Goal: Information Seeking & Learning: Find specific fact

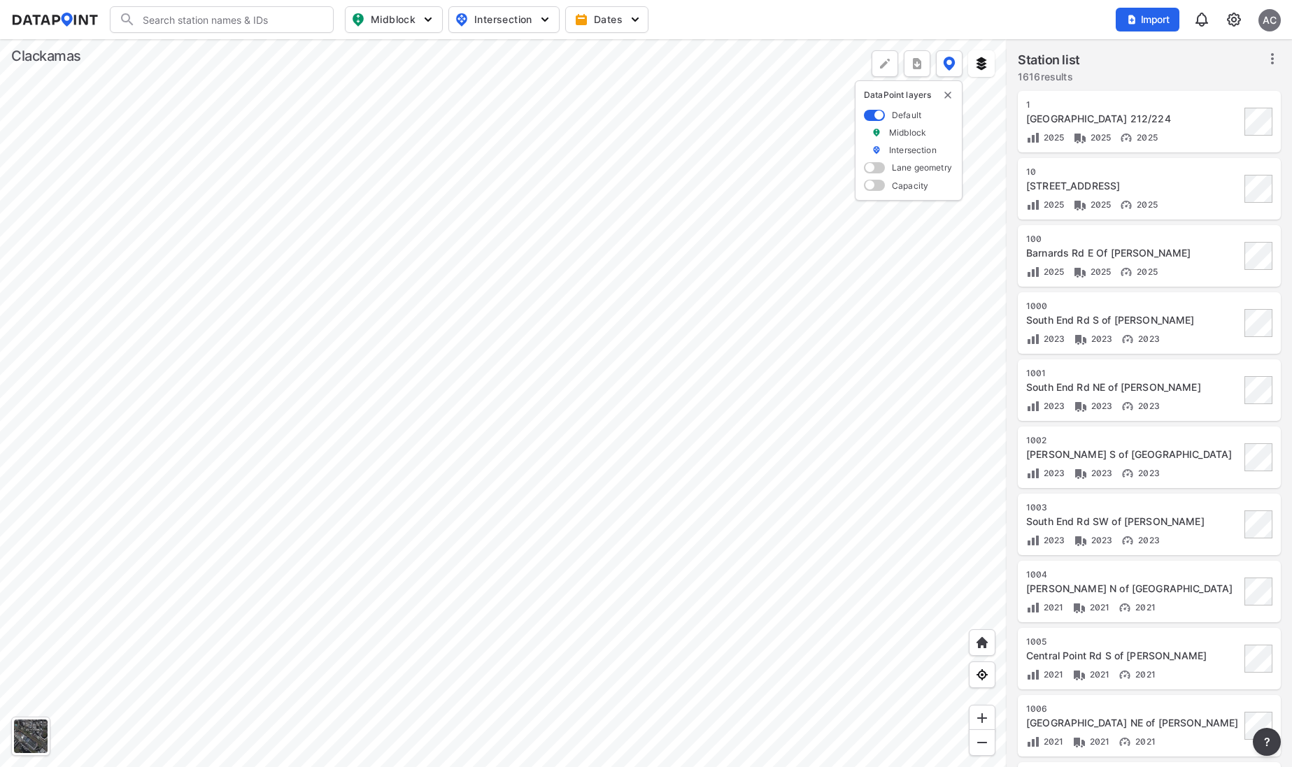
click at [425, 21] on img "button" at bounding box center [428, 20] width 14 height 14
click at [541, 17] on img "button" at bounding box center [545, 20] width 14 height 14
click at [427, 24] on img "button" at bounding box center [428, 20] width 14 height 14
click at [273, 22] on input "Search" at bounding box center [230, 19] width 189 height 22
click at [201, 49] on li "( [STREET_ADDRESS][PERSON_NAME]" at bounding box center [223, 48] width 224 height 25
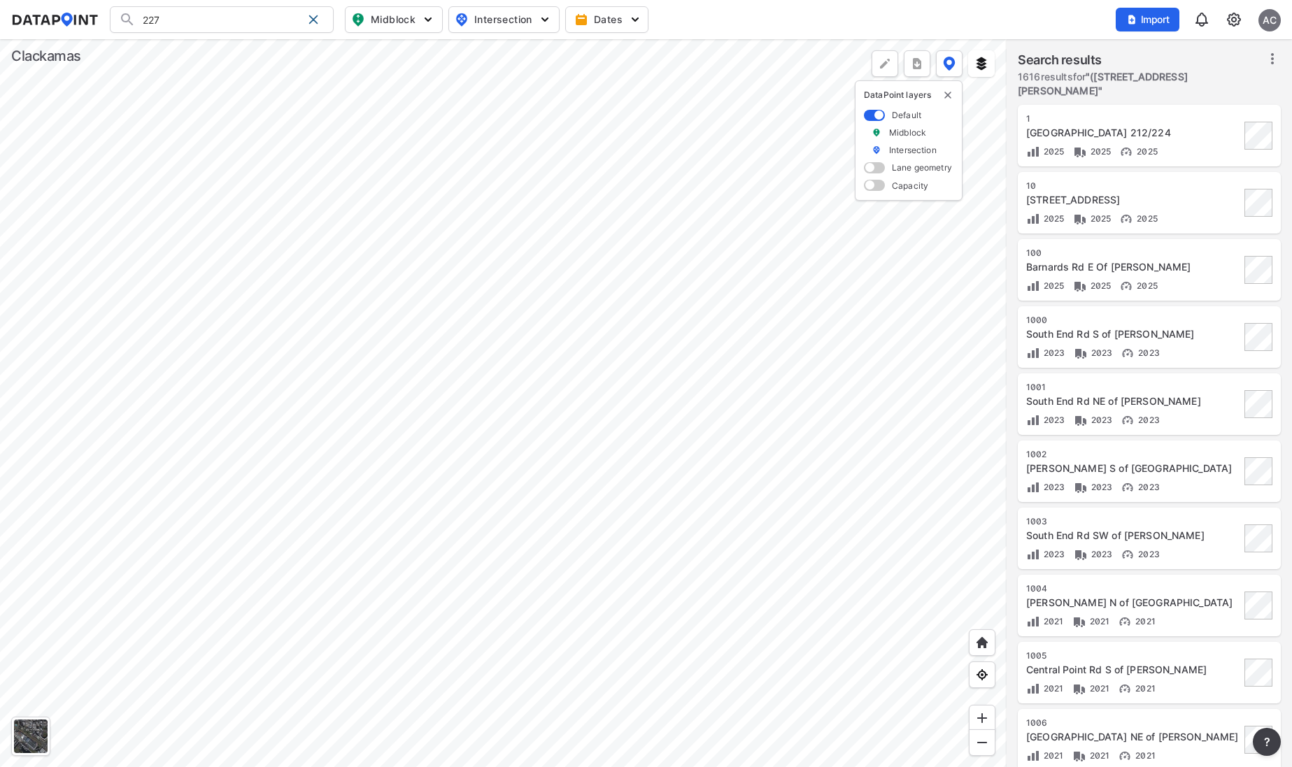
type input "([STREET_ADDRESS][PERSON_NAME]"
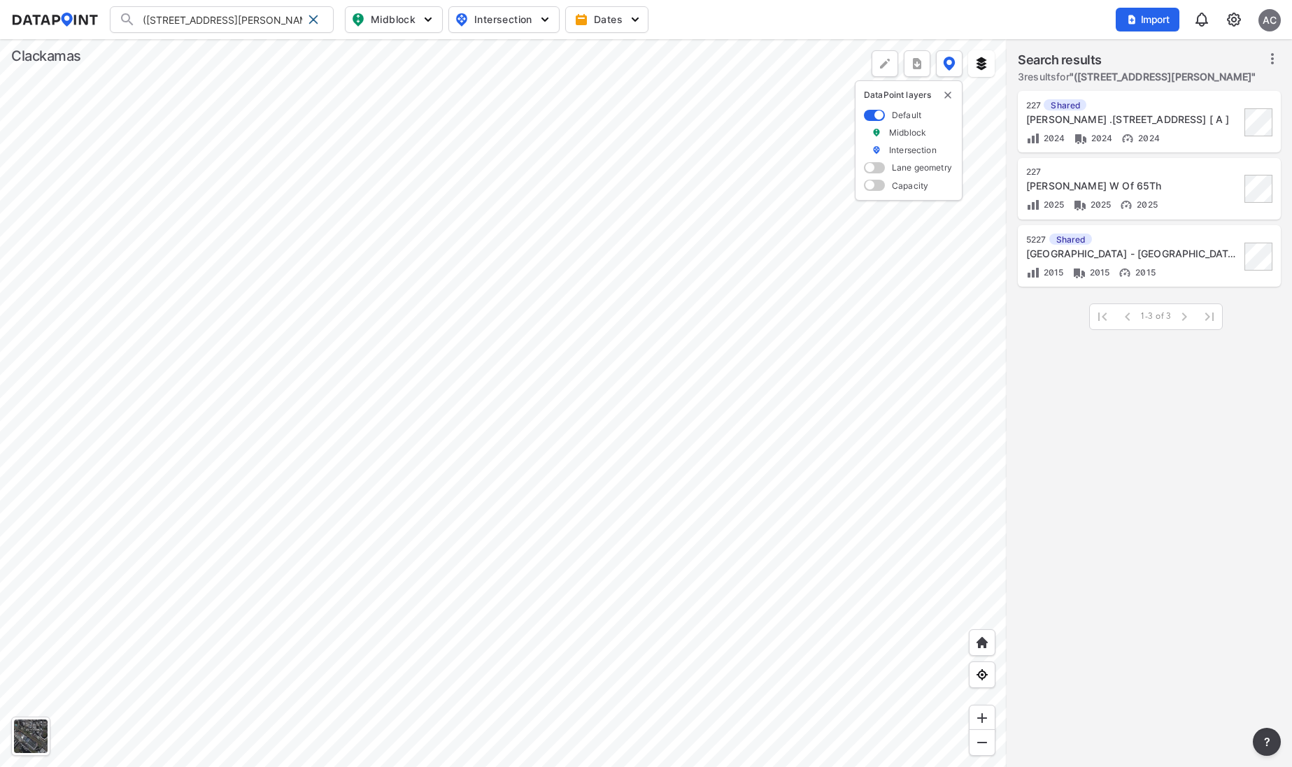
click at [1189, 190] on div "[PERSON_NAME] W Of 65Th" at bounding box center [1133, 186] width 214 height 14
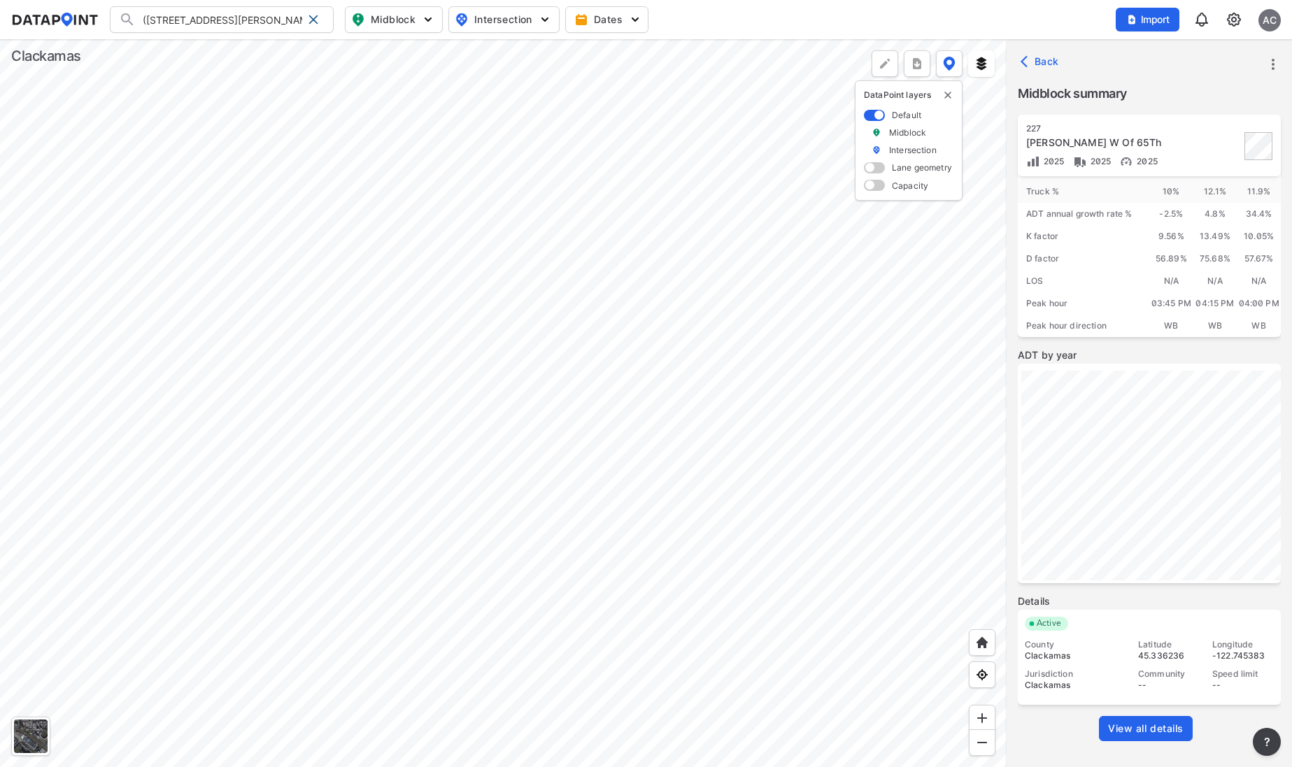
scroll to position [73, 0]
click at [1128, 724] on span "View all details" at bounding box center [1146, 728] width 76 height 14
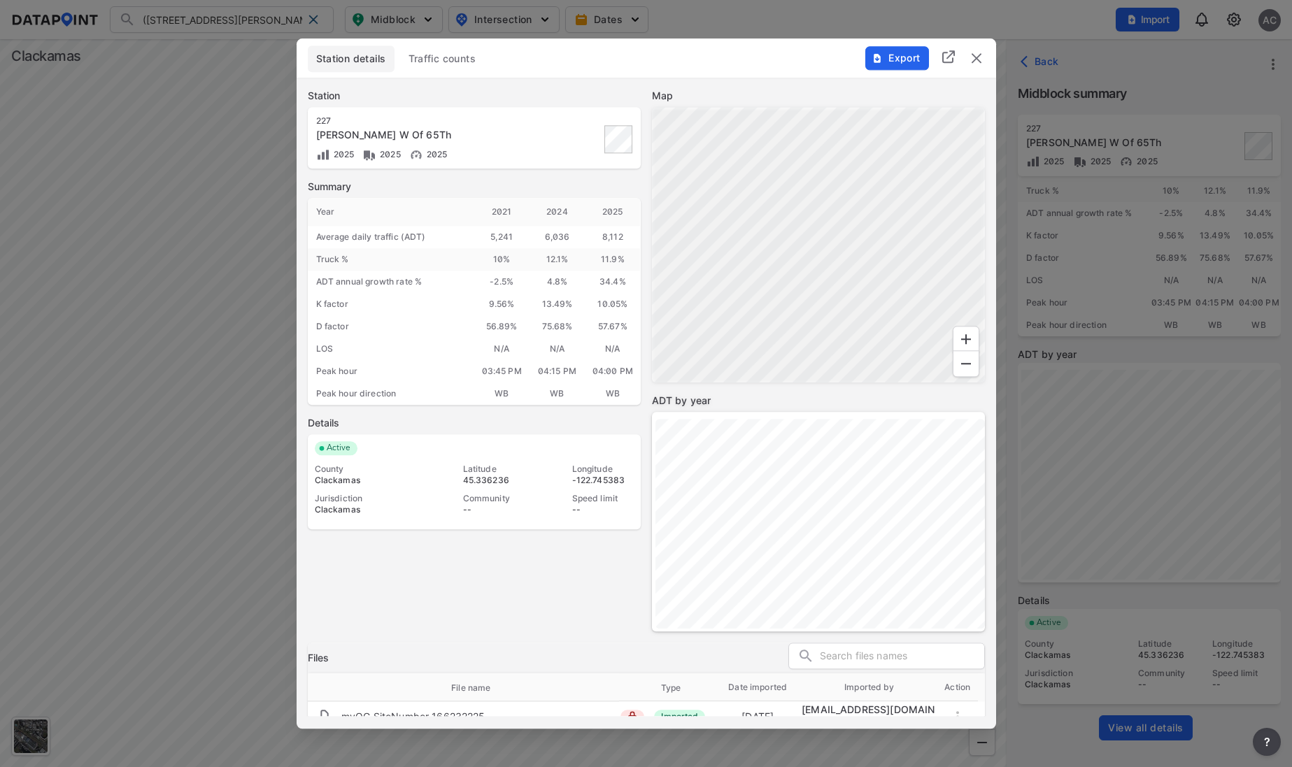
click at [443, 60] on span "Traffic counts" at bounding box center [442, 59] width 68 height 14
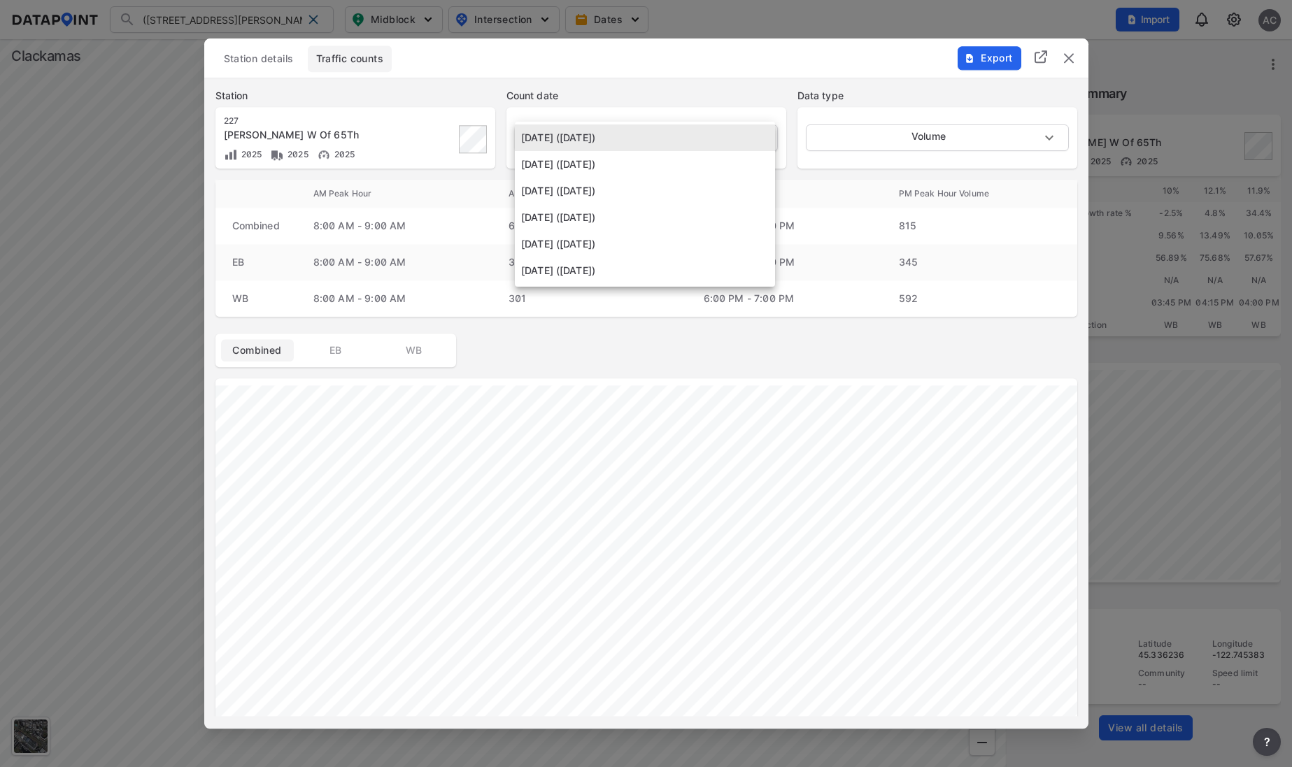
click at [682, 143] on body "(227) [PERSON_NAME] W Of 65Th (227) [PERSON_NAME] W Of 65Th (5227) [GEOGRAPHIC_…" at bounding box center [646, 383] width 1292 height 767
click at [578, 136] on li "[DATE] ([DATE])" at bounding box center [645, 137] width 260 height 27
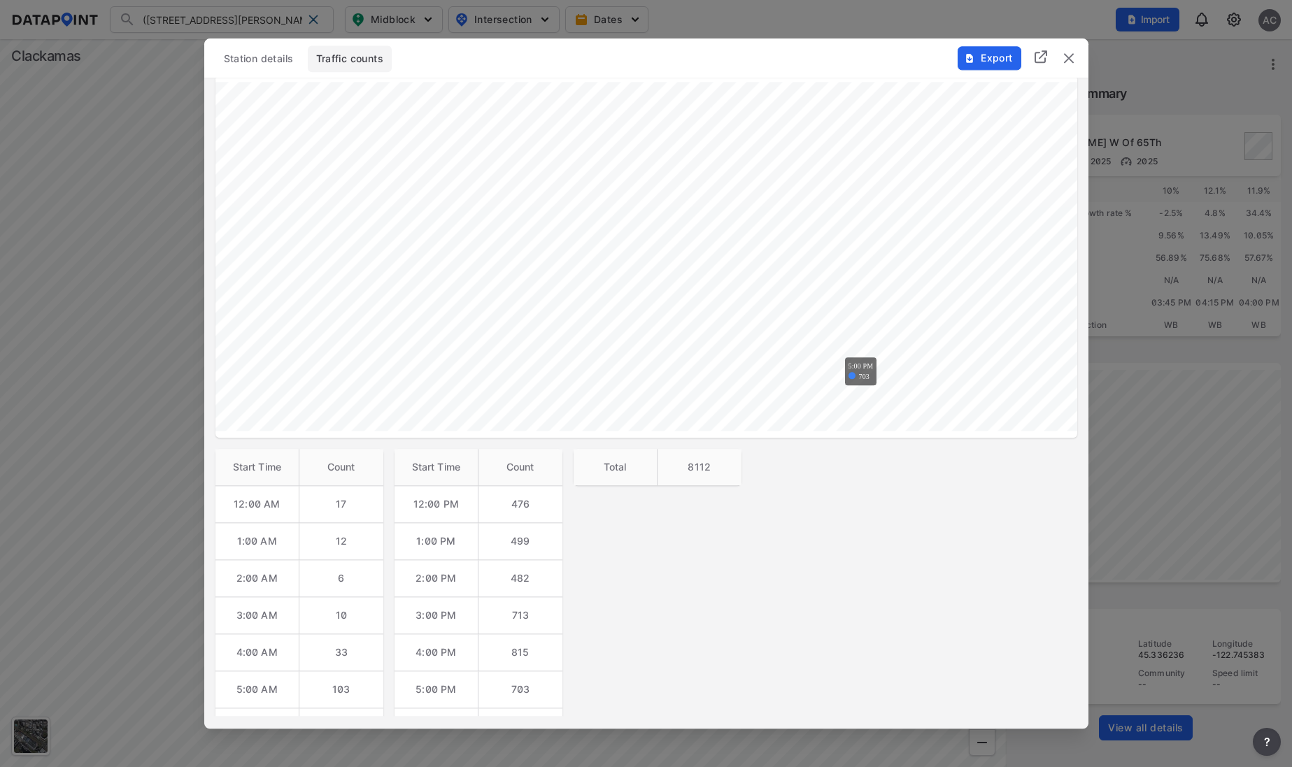
scroll to position [0, 0]
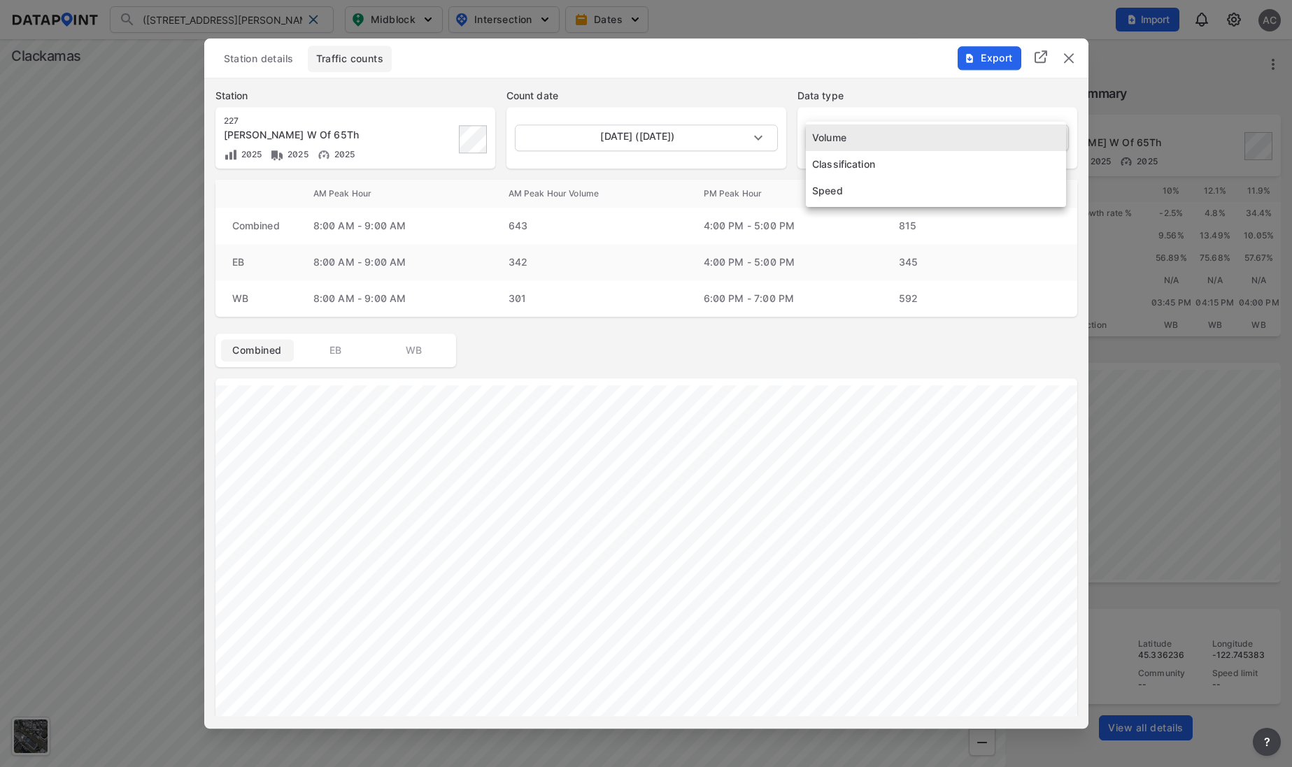
click at [871, 138] on body "(227) [PERSON_NAME] W Of 65Th (227) [PERSON_NAME] W Of 65Th (5227) [GEOGRAPHIC_…" at bounding box center [646, 383] width 1292 height 767
click at [849, 167] on li "Classification" at bounding box center [936, 164] width 260 height 27
type input "Classification"
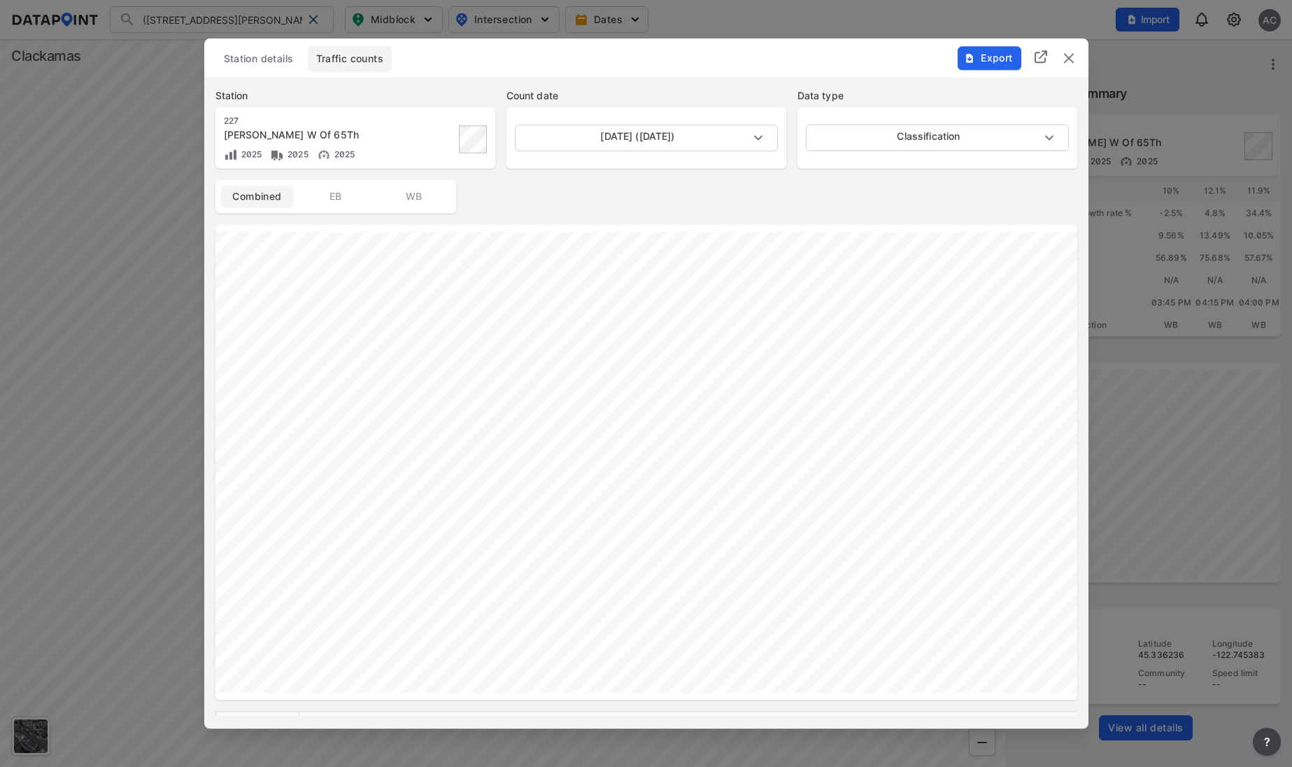
click at [408, 722] on div "Station details Traffic counts Export Station [STREET_ADDRESS][PERSON_NAME] W O…" at bounding box center [646, 383] width 884 height 690
click at [741, 139] on body "(227) [PERSON_NAME] W Of 65Th (227) [PERSON_NAME] W Of 65Th (5227) [GEOGRAPHIC_…" at bounding box center [646, 383] width 1292 height 767
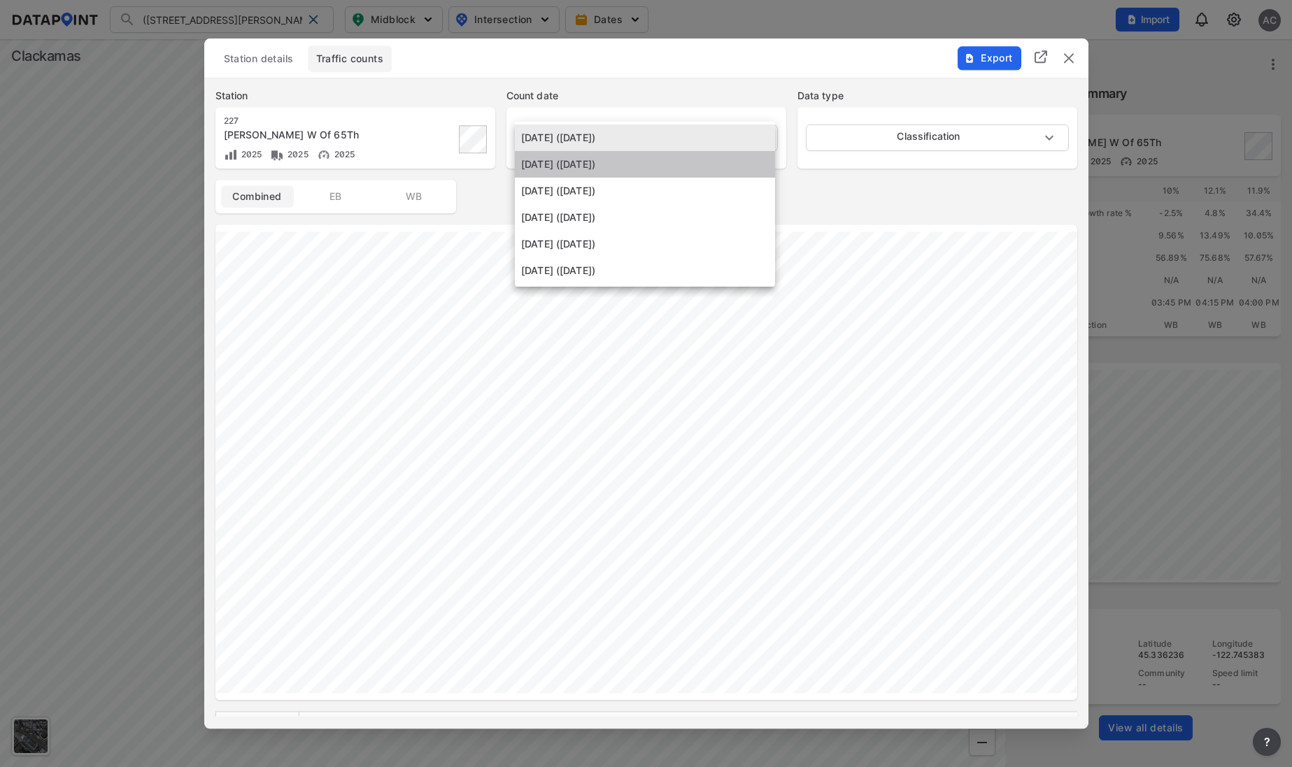
click at [629, 166] on li "[DATE] ([DATE])" at bounding box center [645, 164] width 260 height 27
type input "[DATE]"
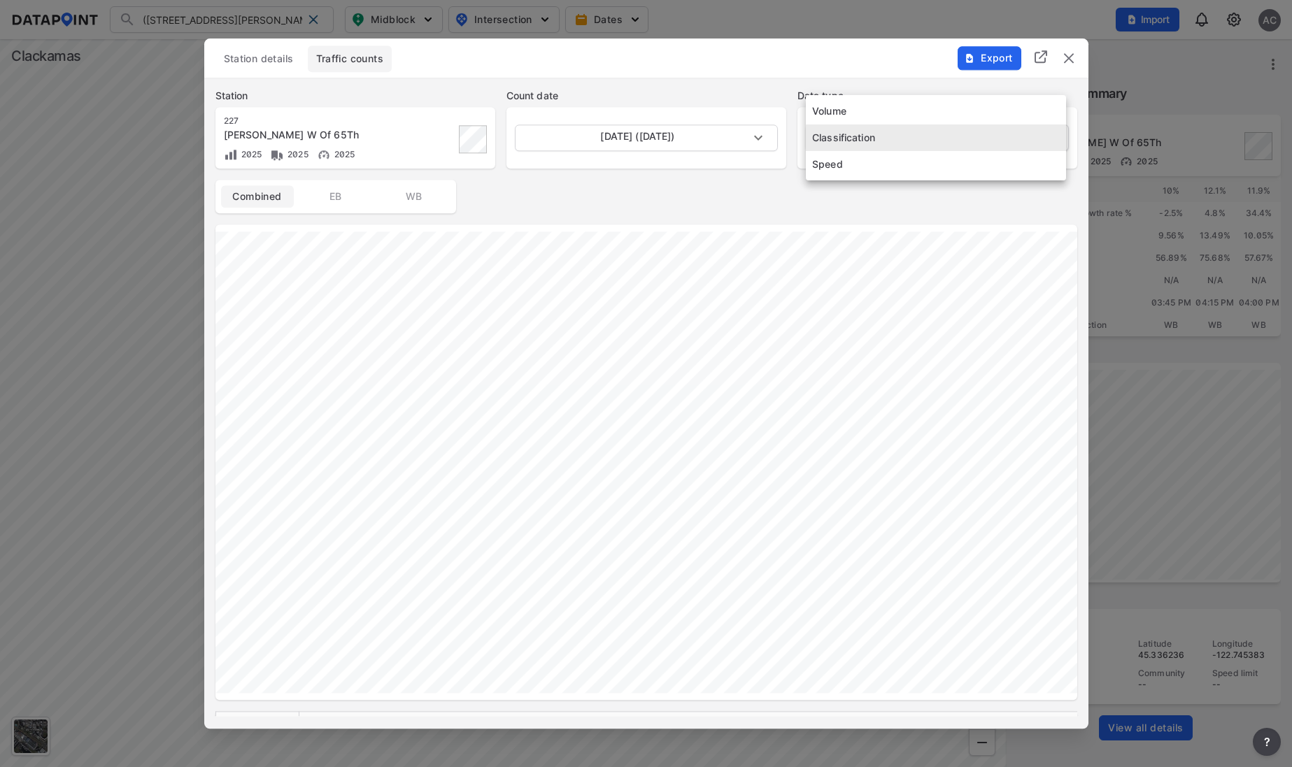
click at [955, 133] on body "(227) [PERSON_NAME] W Of 65Th (227) [PERSON_NAME] W Of 65Th (5227) [GEOGRAPHIC_…" at bounding box center [646, 383] width 1292 height 767
click at [850, 106] on li "Volume" at bounding box center [936, 111] width 260 height 27
type input "Volume"
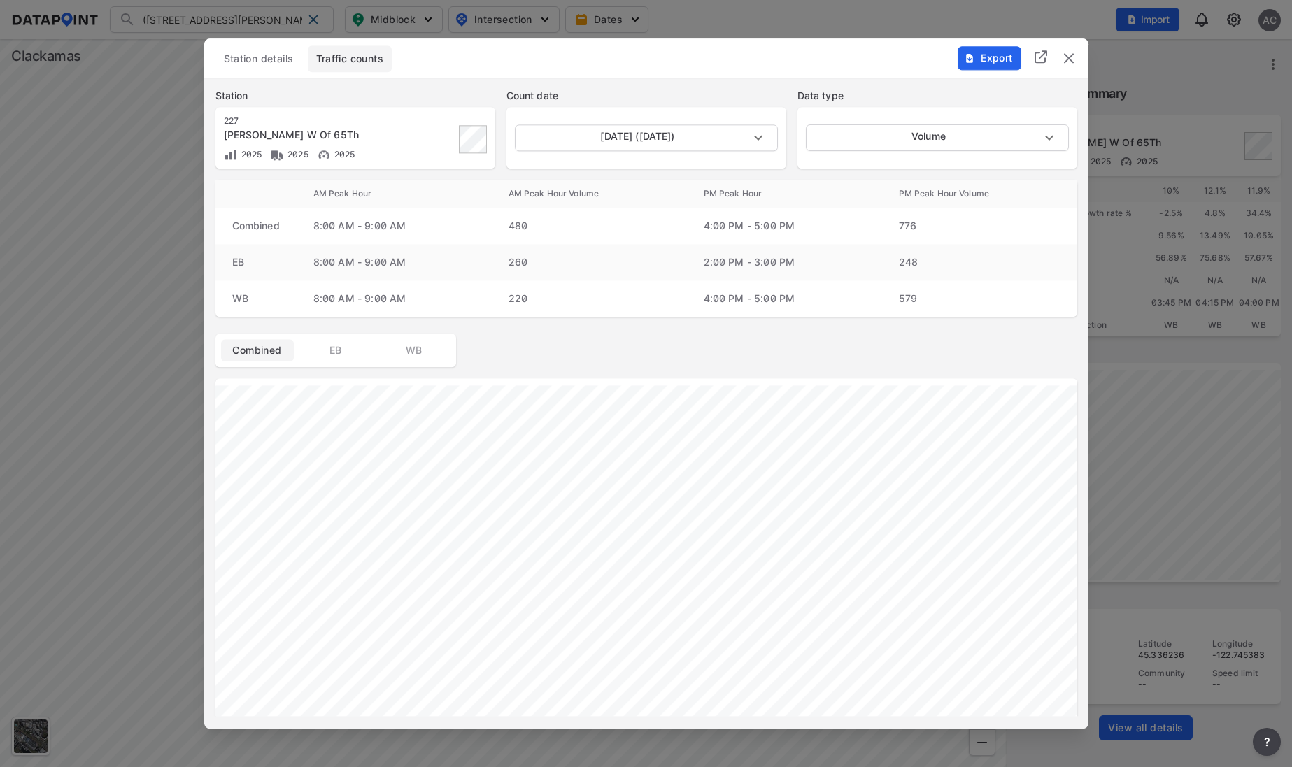
click at [1069, 63] on img "delete" at bounding box center [1068, 58] width 17 height 17
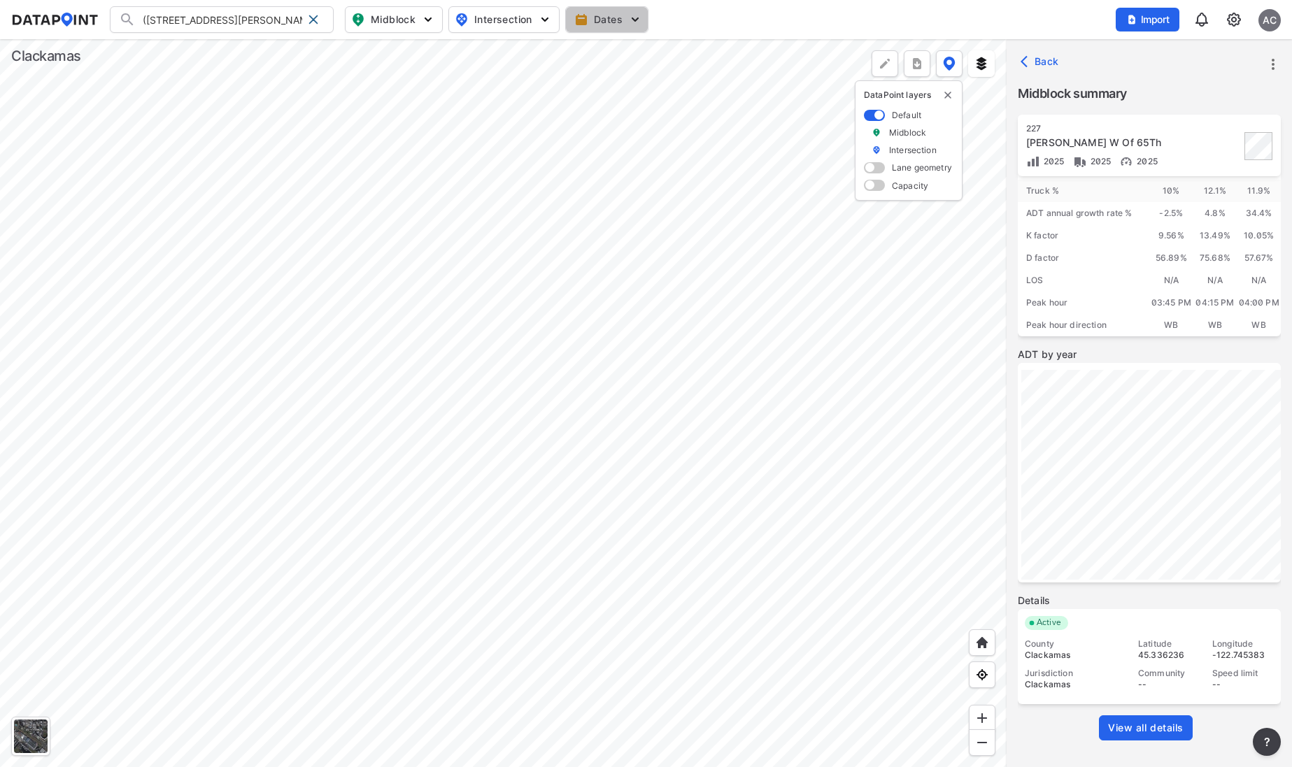
click at [627, 15] on span "Dates" at bounding box center [608, 20] width 62 height 14
click at [542, 48] on img "button" at bounding box center [547, 51] width 14 height 14
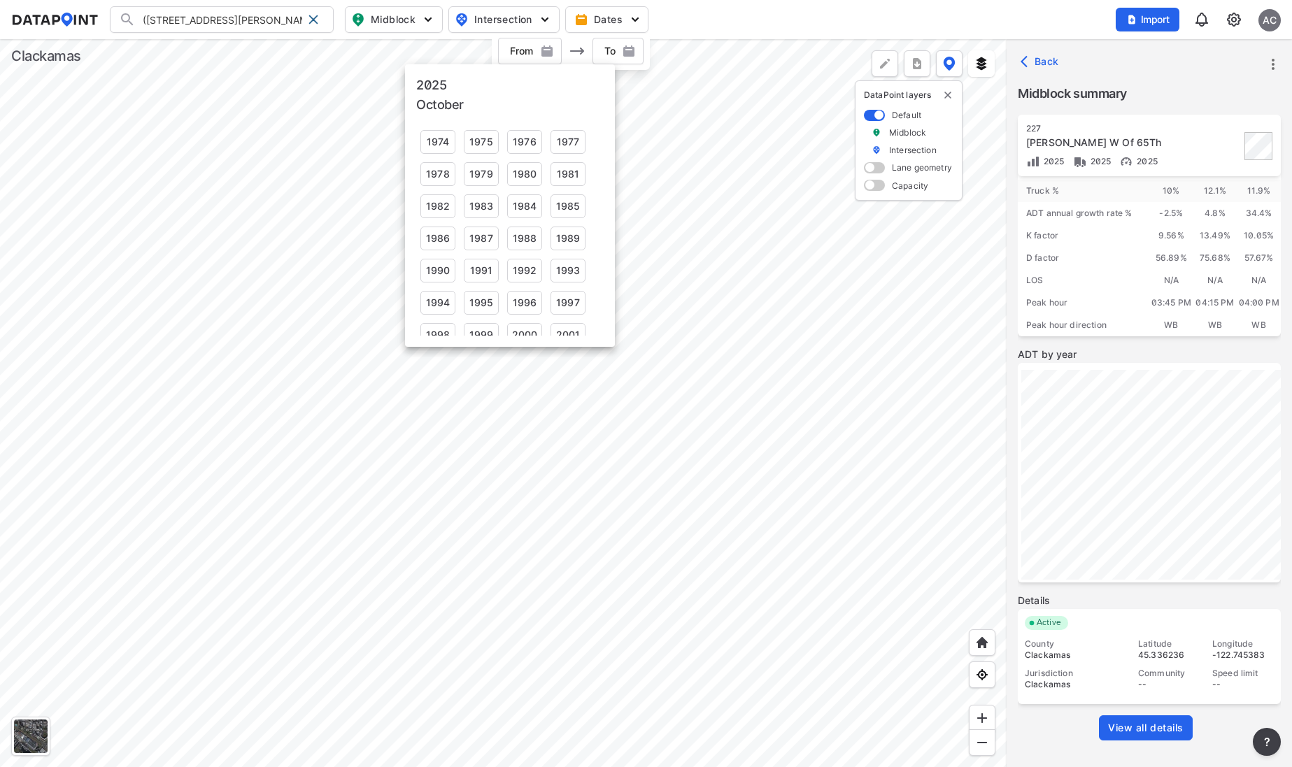
scroll to position [208, 0]
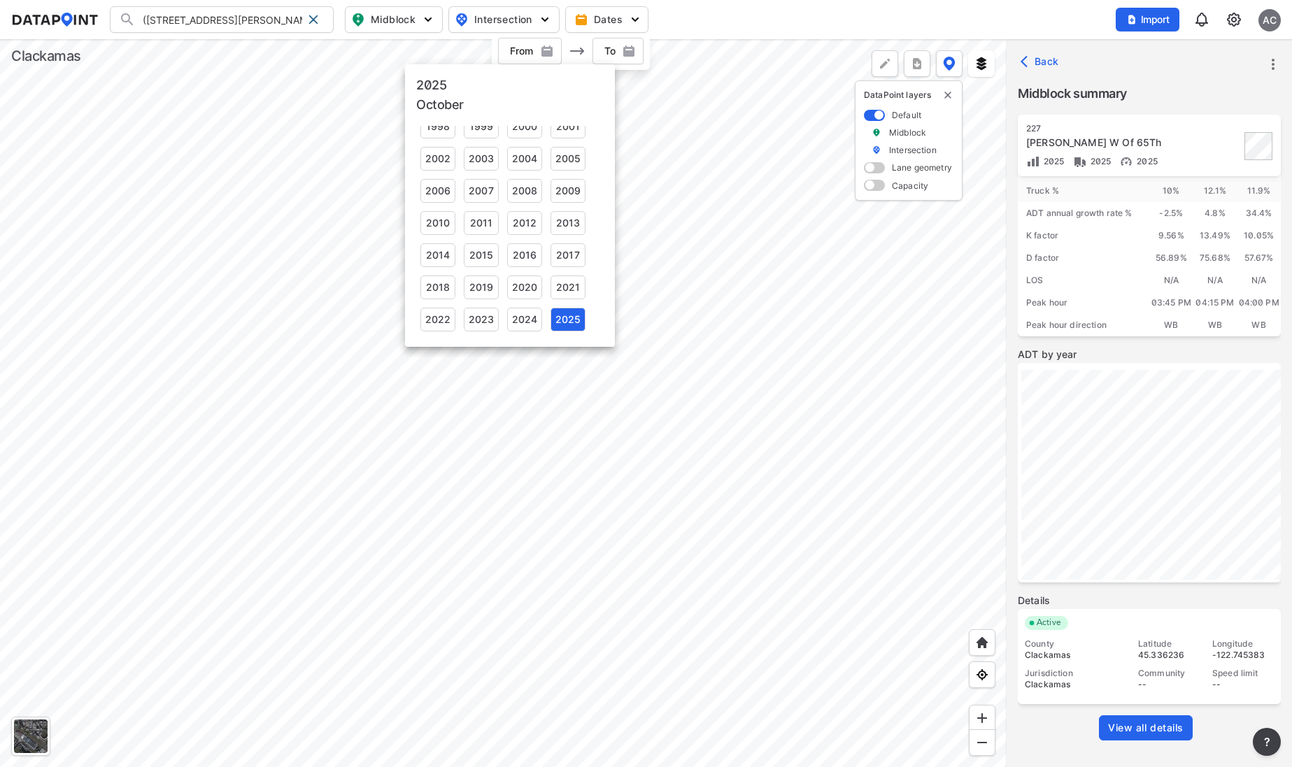
click at [542, 48] on div at bounding box center [646, 383] width 1292 height 767
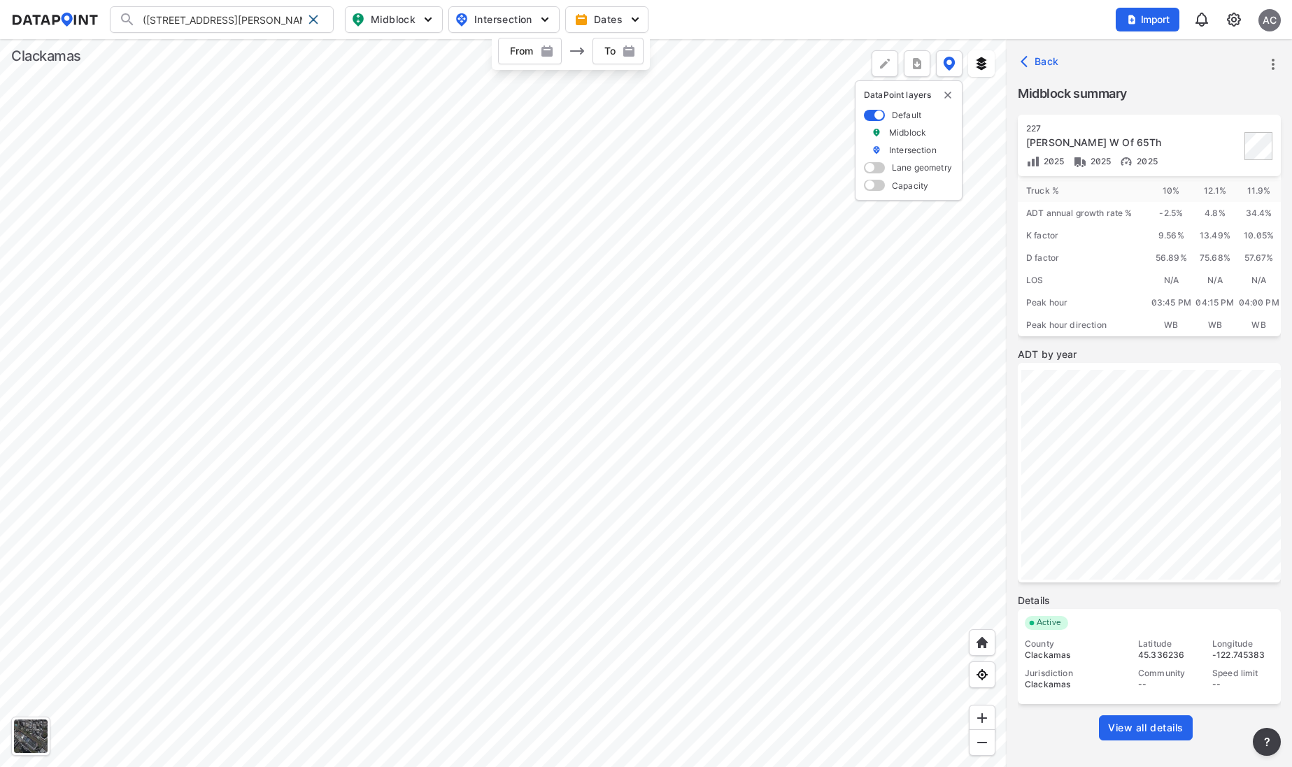
click at [606, 19] on span "Dates" at bounding box center [608, 20] width 62 height 14
click at [1036, 62] on span "Back" at bounding box center [1041, 62] width 36 height 14
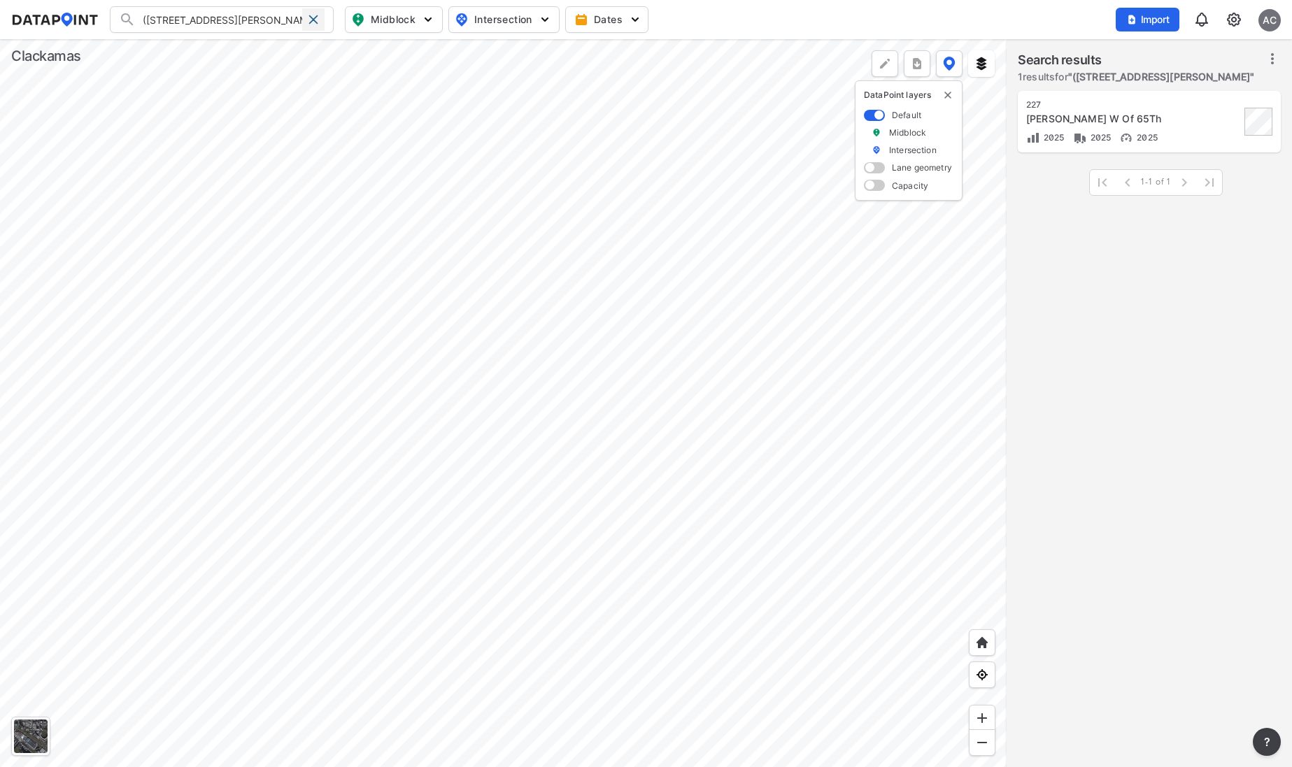
click at [313, 17] on span at bounding box center [313, 19] width 11 height 11
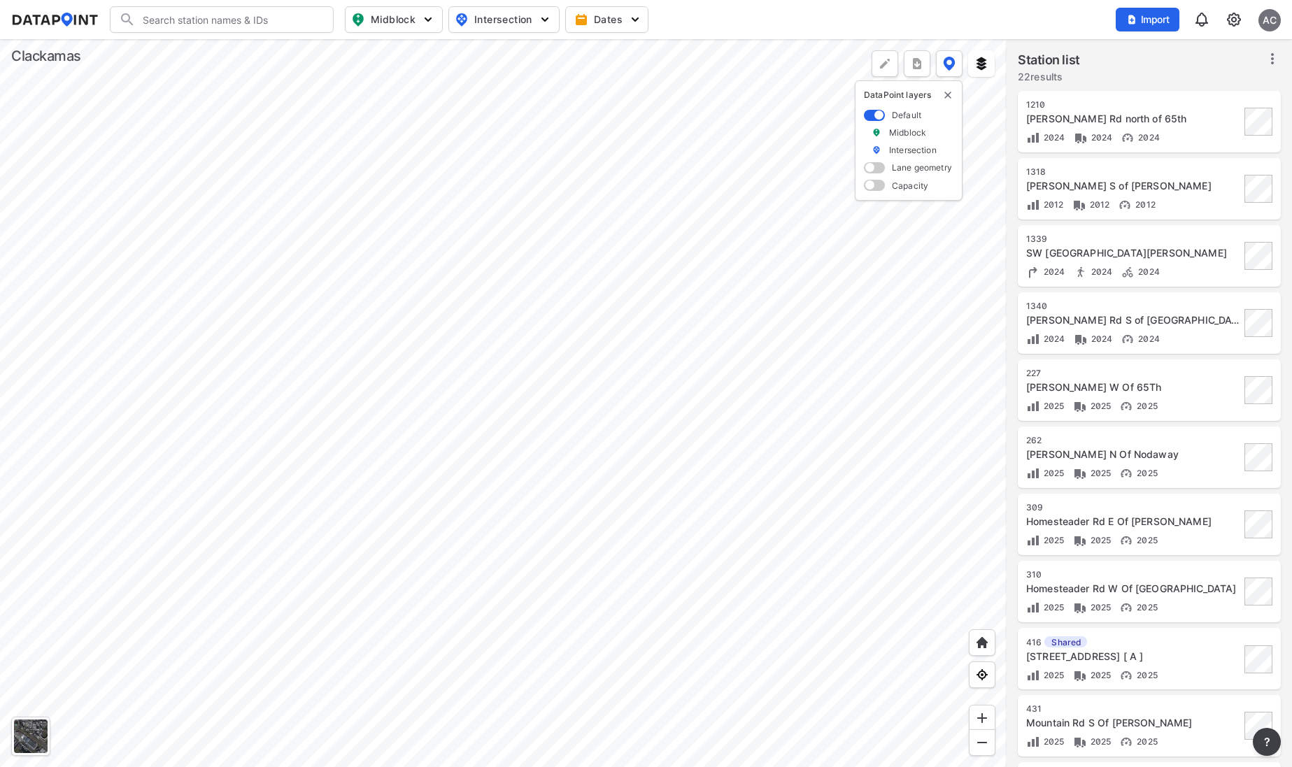
click at [813, 583] on div at bounding box center [503, 403] width 1006 height 728
click at [396, 406] on div at bounding box center [503, 403] width 1006 height 728
click at [606, 17] on span "Dates" at bounding box center [608, 20] width 62 height 14
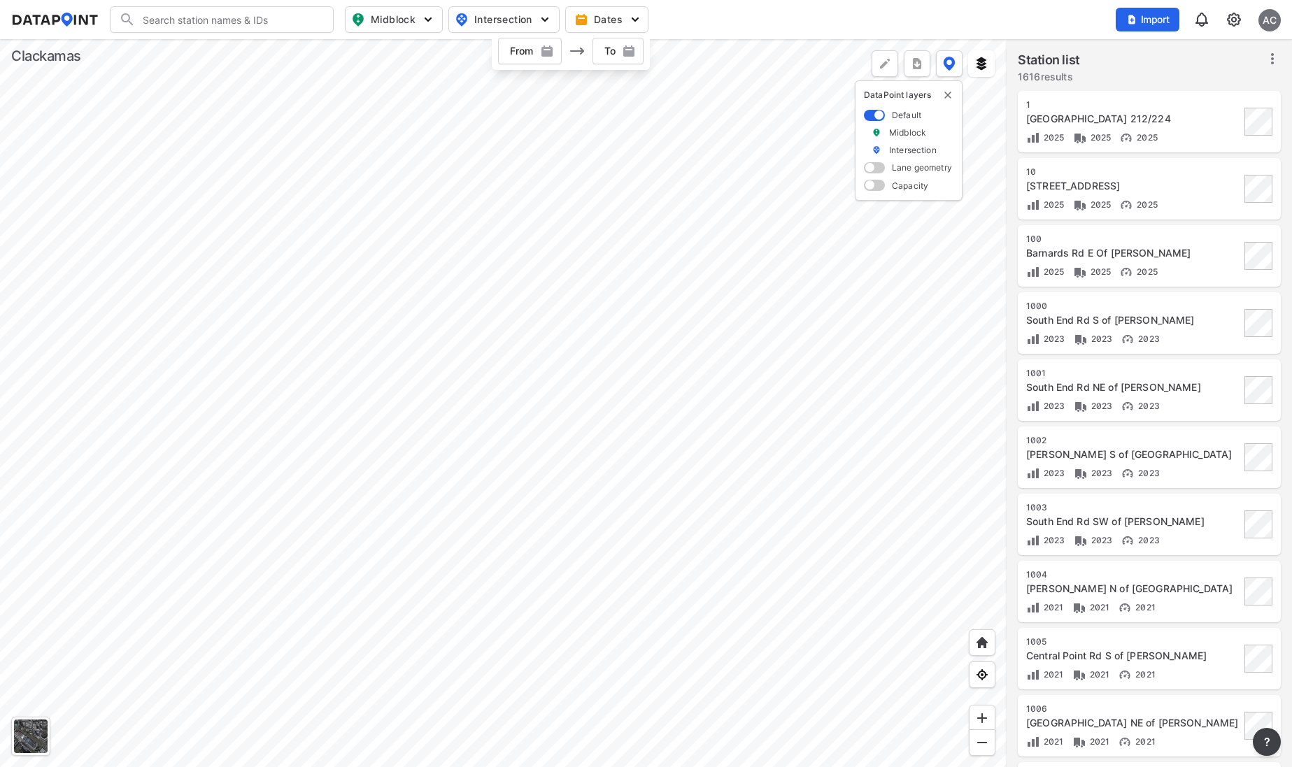
click at [539, 51] on span "button" at bounding box center [529, 51] width 64 height 14
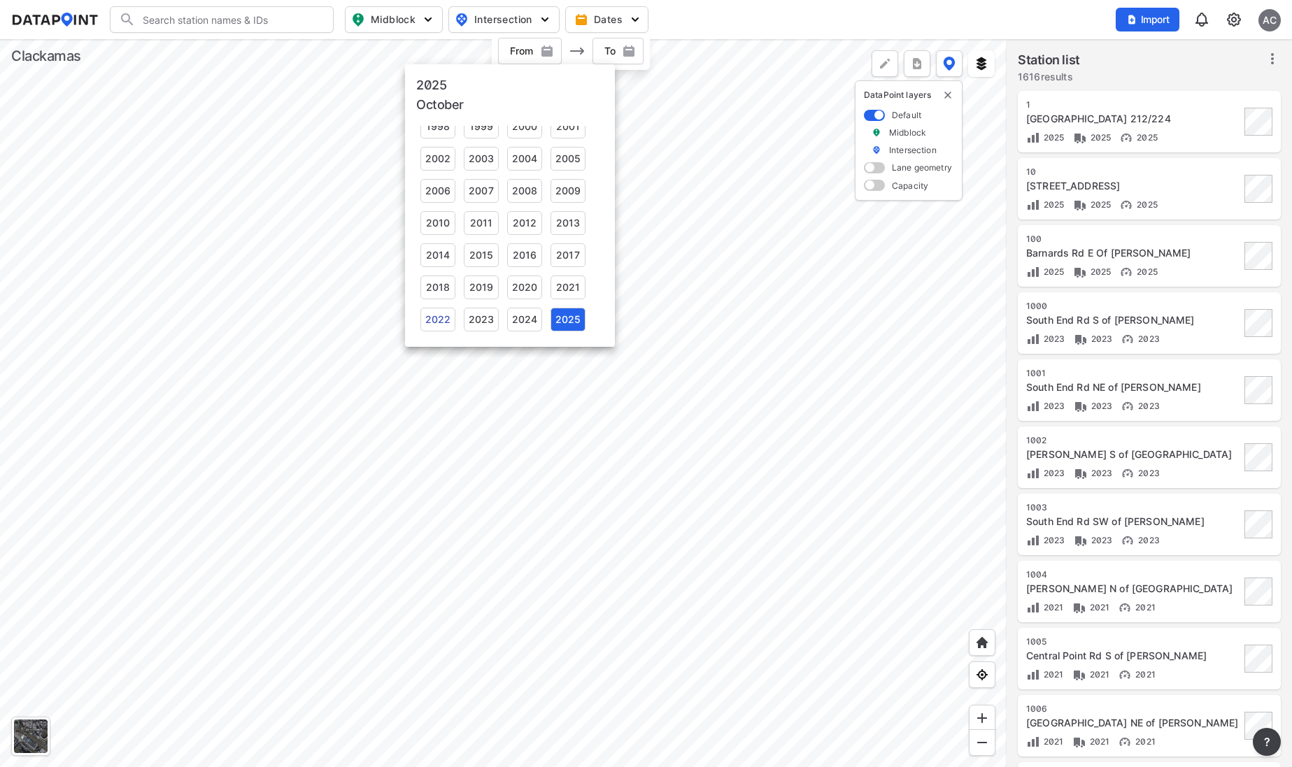
click at [433, 322] on div "2022" at bounding box center [437, 320] width 35 height 24
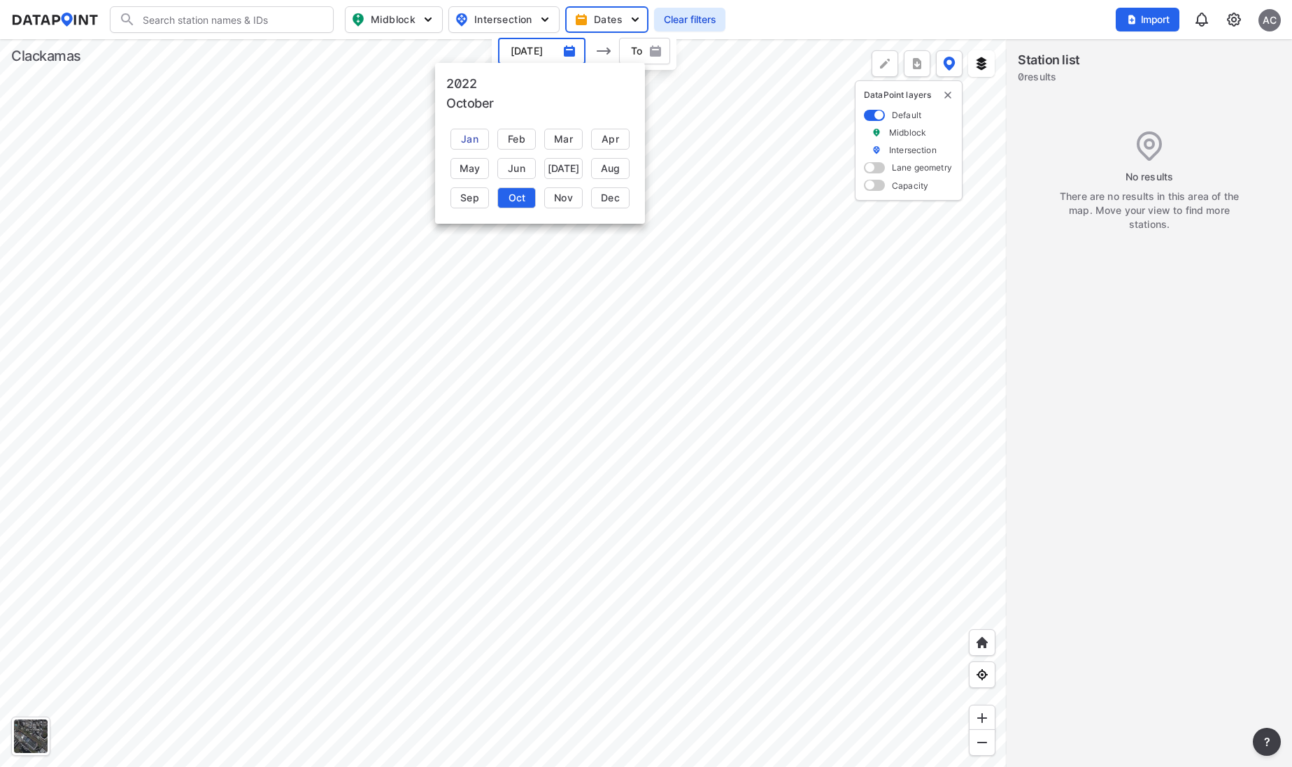
click at [474, 141] on div "Jan" at bounding box center [469, 139] width 38 height 21
type input "[DATE]"
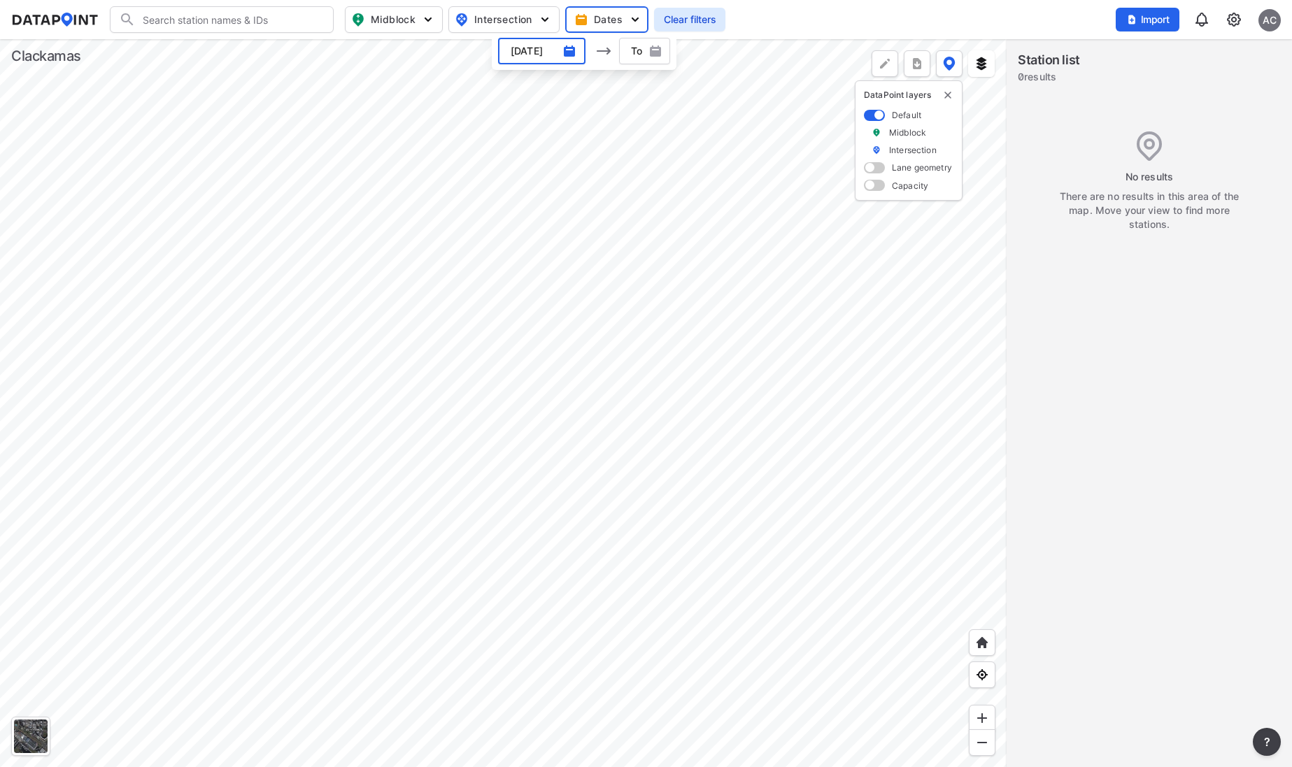
click at [639, 57] on span "button" at bounding box center [643, 51] width 51 height 14
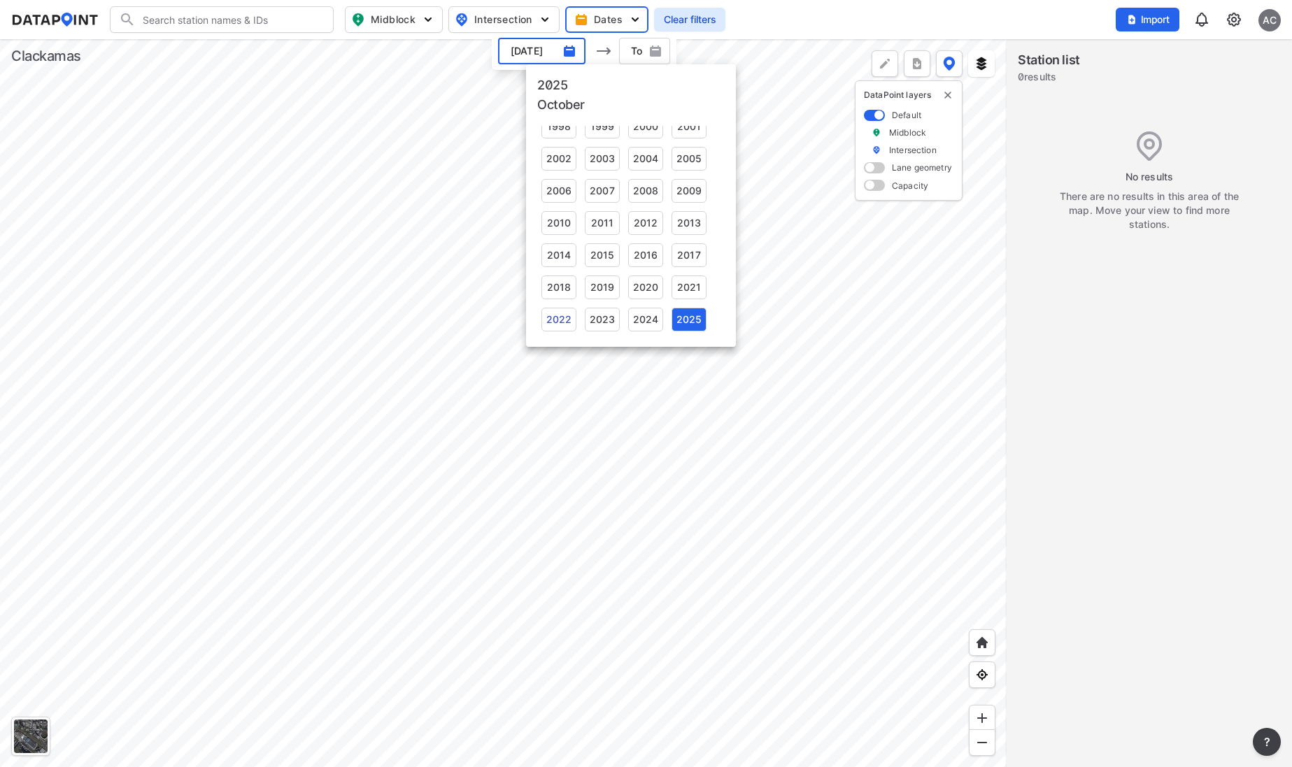
click at [554, 320] on div "2022" at bounding box center [558, 320] width 35 height 24
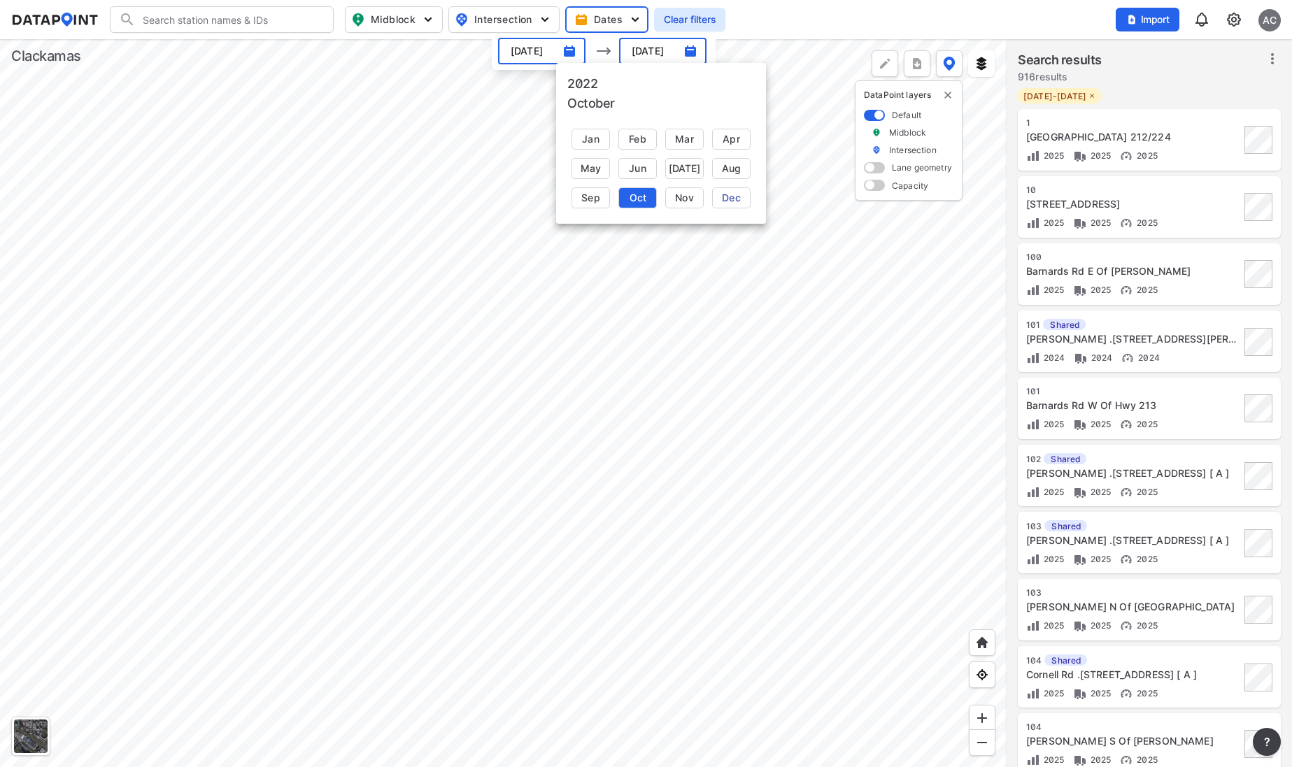
click at [736, 189] on div "Dec" at bounding box center [731, 197] width 38 height 21
type input "[DATE]"
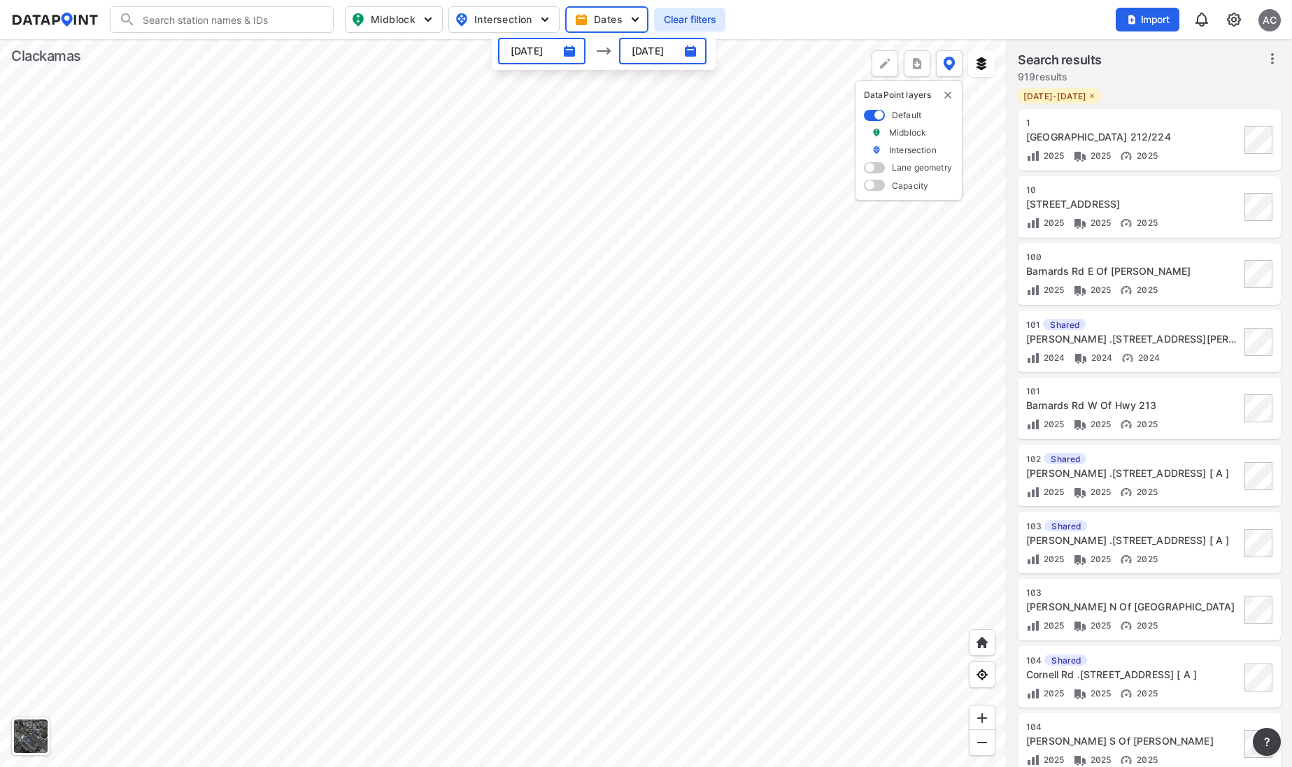
click at [731, 293] on div at bounding box center [503, 403] width 1006 height 728
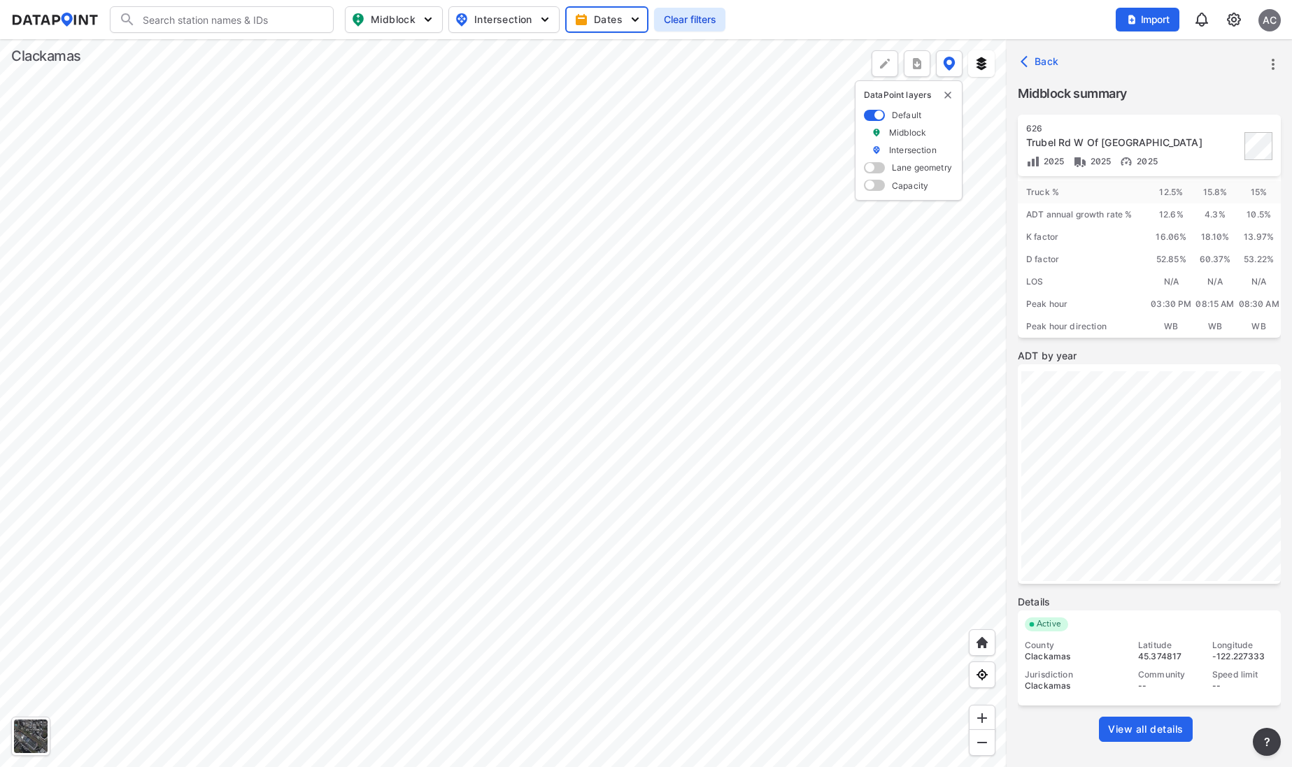
scroll to position [73, 0]
click at [1122, 725] on span "View all details" at bounding box center [1146, 728] width 76 height 14
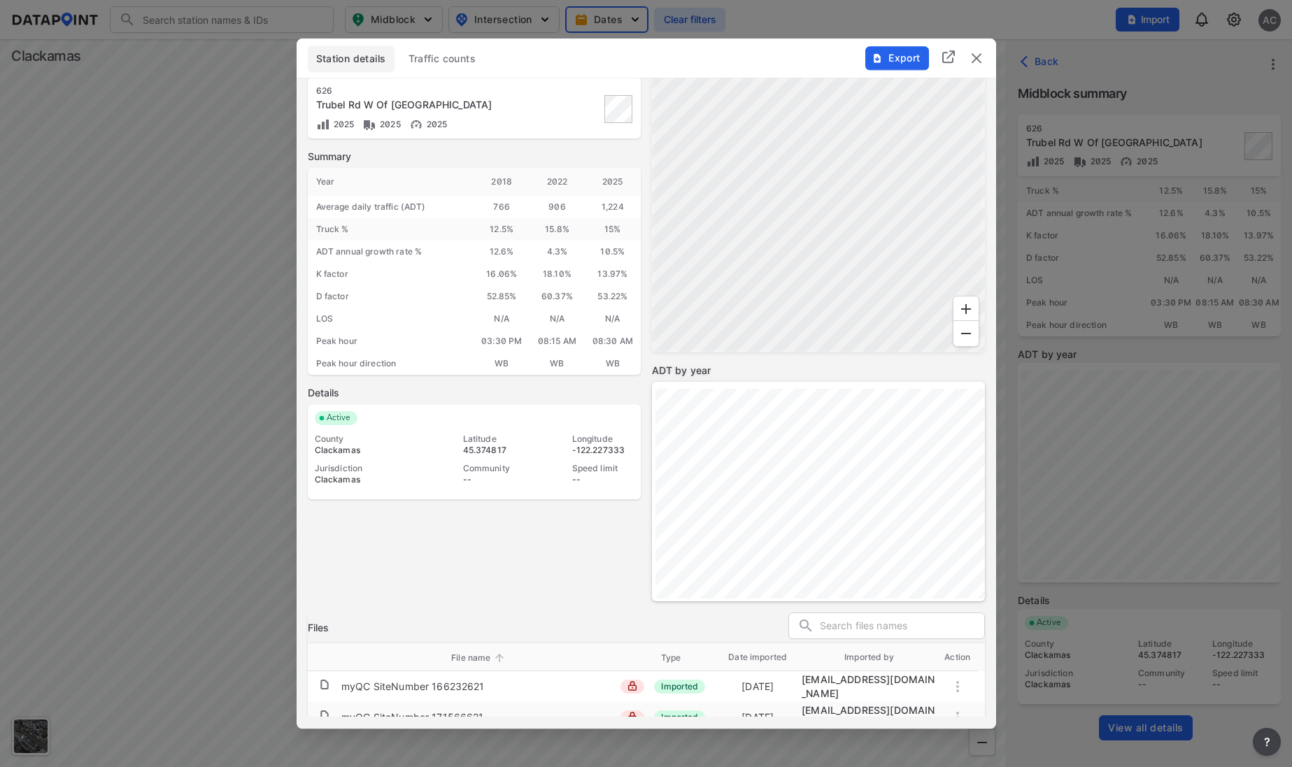
scroll to position [0, 0]
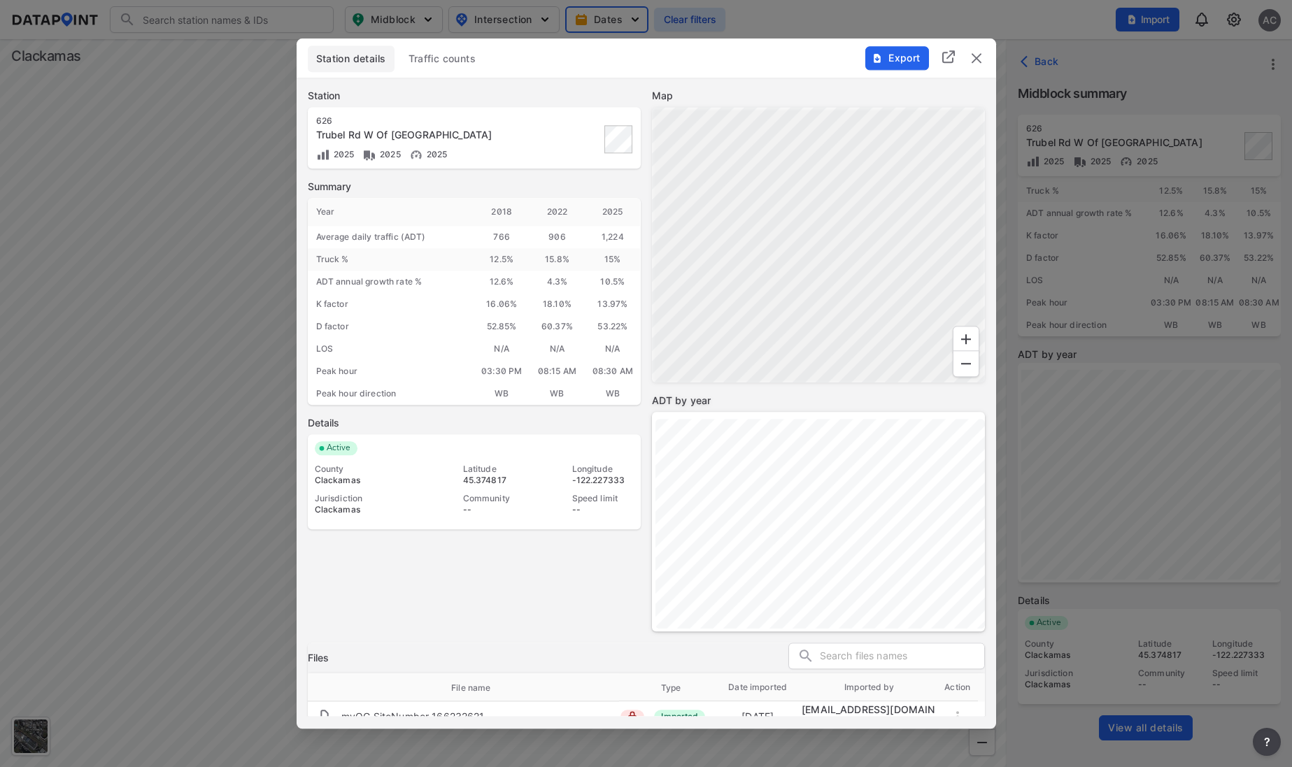
click at [460, 57] on span "Traffic counts" at bounding box center [442, 59] width 68 height 14
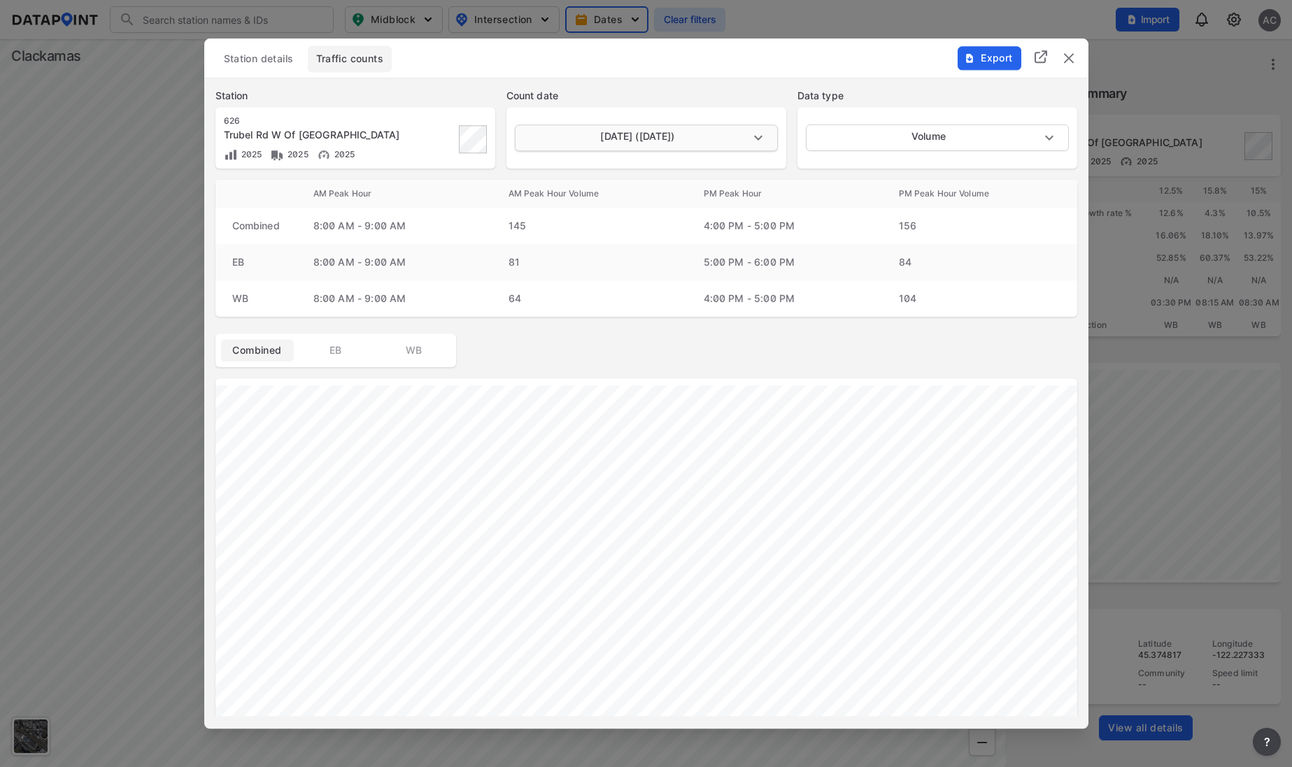
click at [727, 138] on body "Search Please enter a search term. Midblock Intersection Dates Clear filters Im…" at bounding box center [646, 383] width 1292 height 767
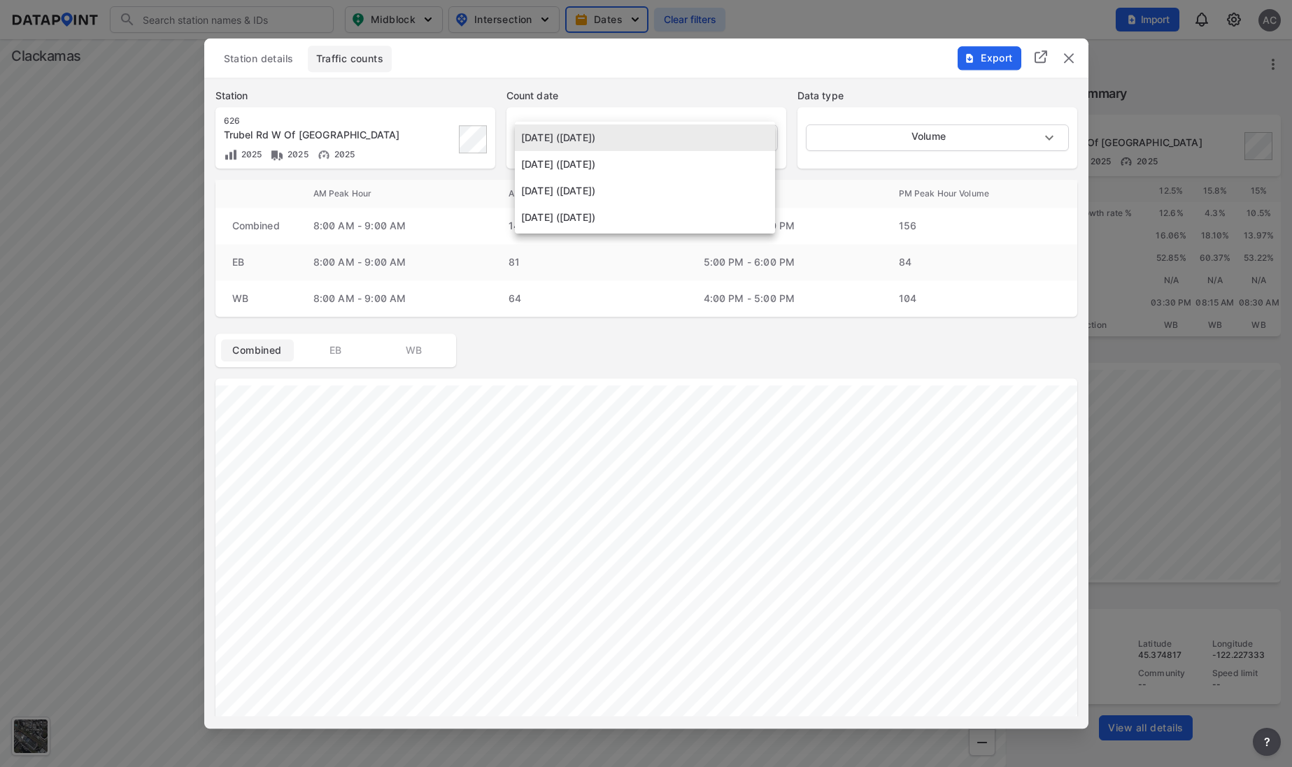
click at [603, 166] on li "[DATE] ([DATE])" at bounding box center [645, 164] width 260 height 27
type input "[DATE]"
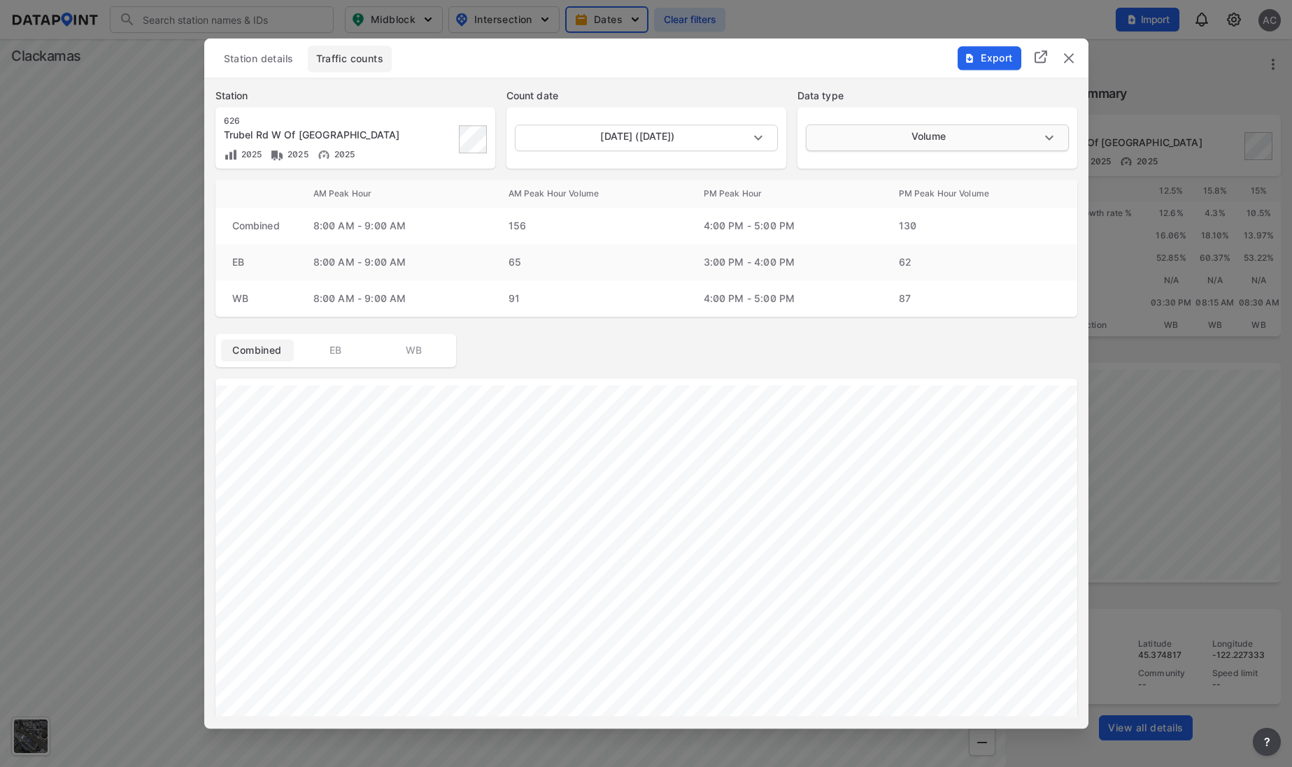
click at [957, 131] on body "Search Please enter a search term. Midblock Intersection Dates Clear filters Im…" at bounding box center [646, 383] width 1292 height 767
click at [845, 161] on li "Classification" at bounding box center [936, 164] width 260 height 27
type input "Classification"
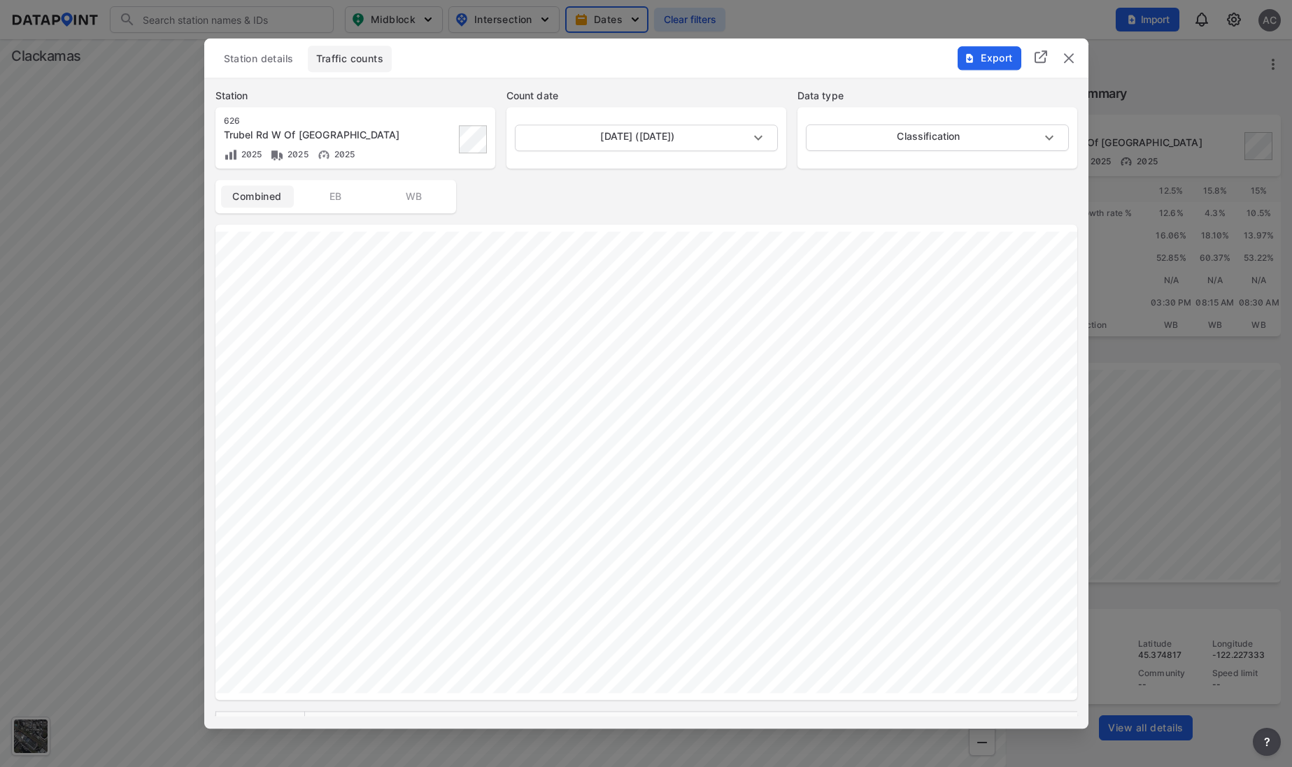
click at [1070, 61] on img "delete" at bounding box center [1068, 58] width 17 height 17
